Goal: Task Accomplishment & Management: Manage account settings

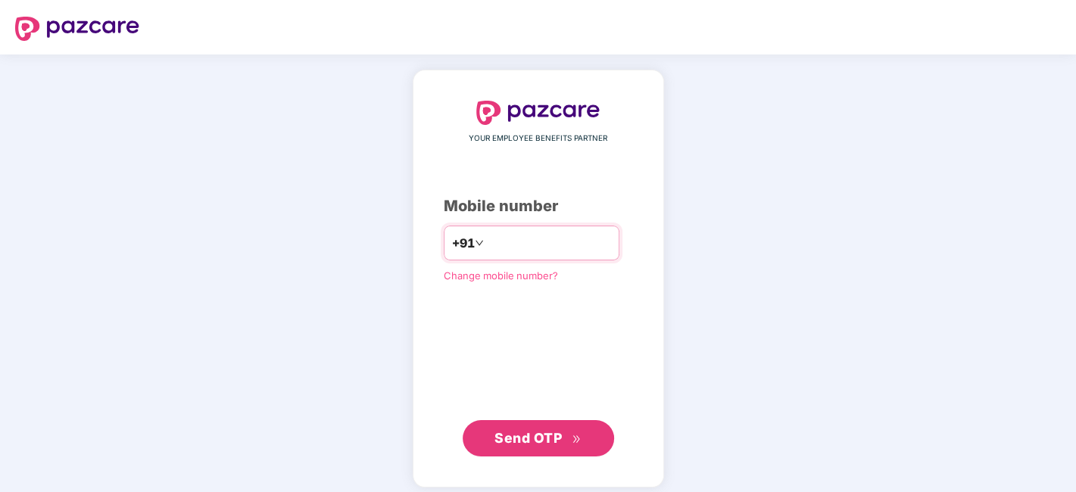
type input "**********"
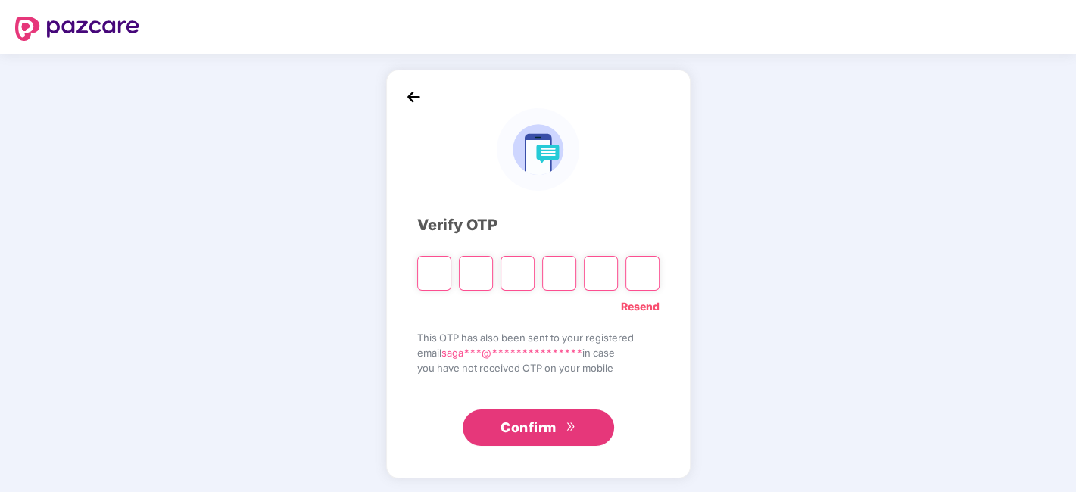
click at [430, 279] on input "Please enter verification code. Digit 1" at bounding box center [434, 273] width 34 height 35
type input "*"
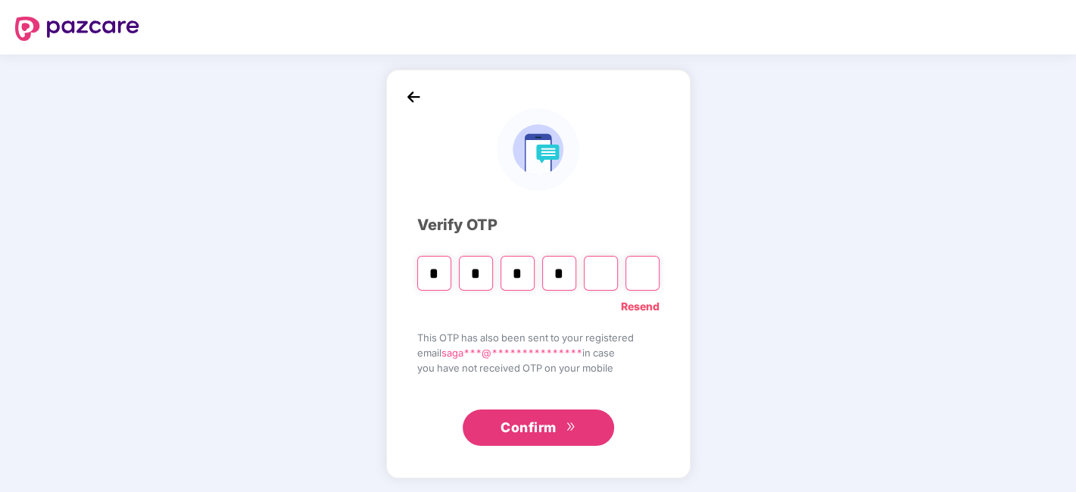
type input "*"
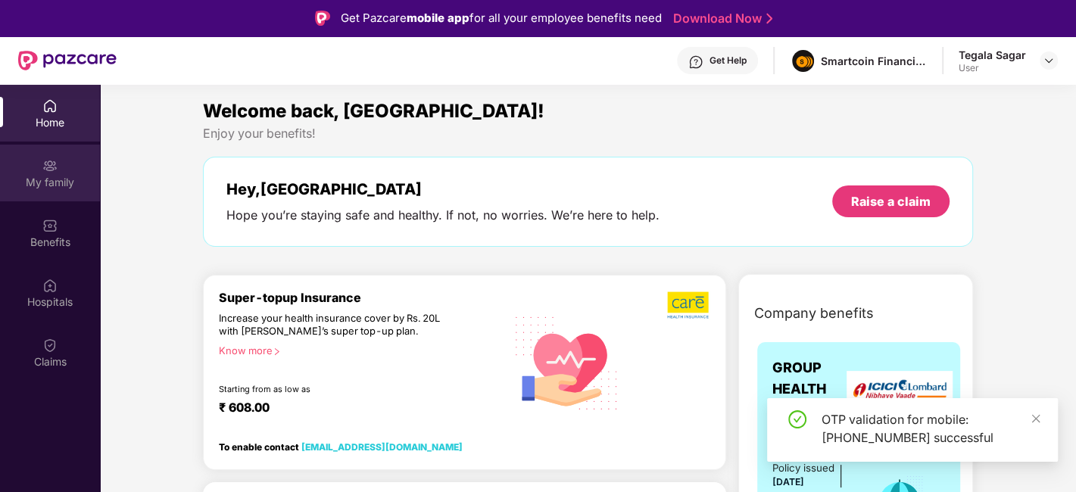
click at [61, 160] on div "My family" at bounding box center [50, 173] width 100 height 57
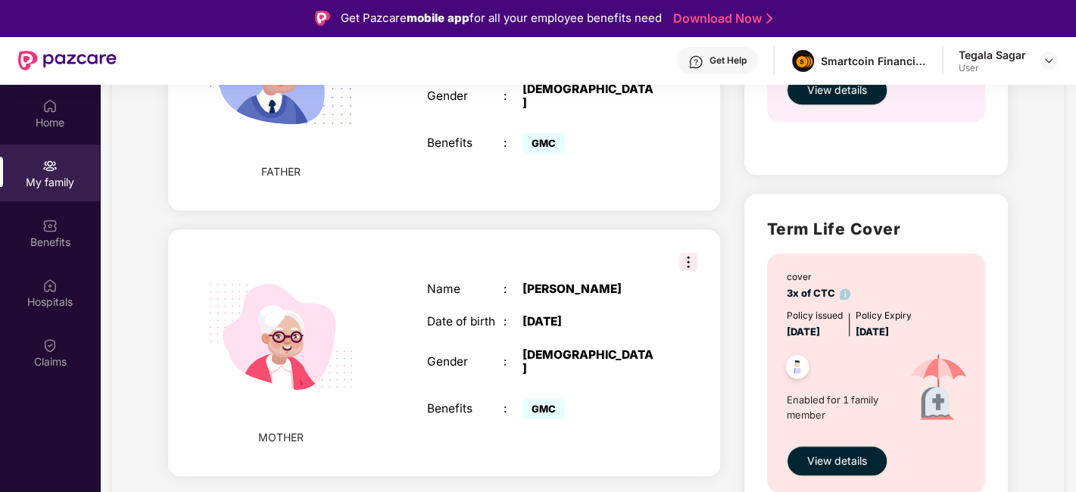
scroll to position [707, 0]
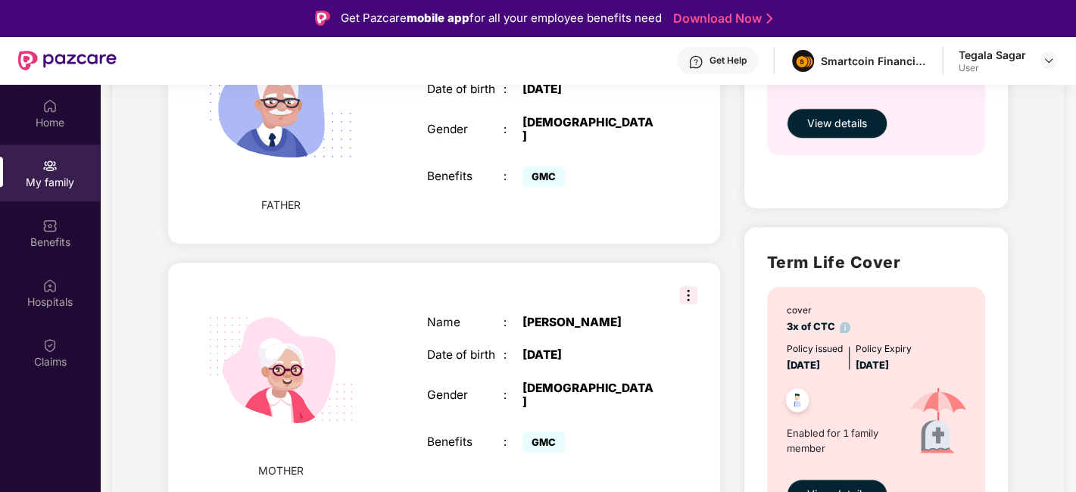
drag, startPoint x: 610, startPoint y: 347, endPoint x: 521, endPoint y: 349, distance: 88.7
click at [523, 349] on div "[DATE]" at bounding box center [590, 355] width 134 height 14
copy div "[DATE]"
click at [511, 242] on div "Add Family Member New member can be added to the policy [DATE] of marriage or c…" at bounding box center [444, 36] width 576 height 1126
